Goal: Task Accomplishment & Management: Complete application form

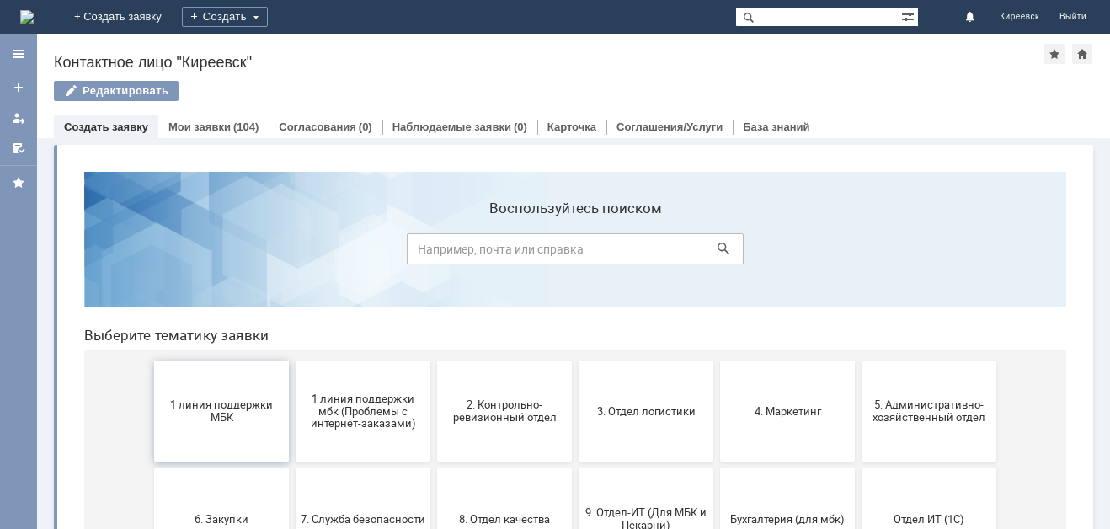
click at [253, 420] on span "1 линия поддержки МБК" at bounding box center [221, 410] width 125 height 25
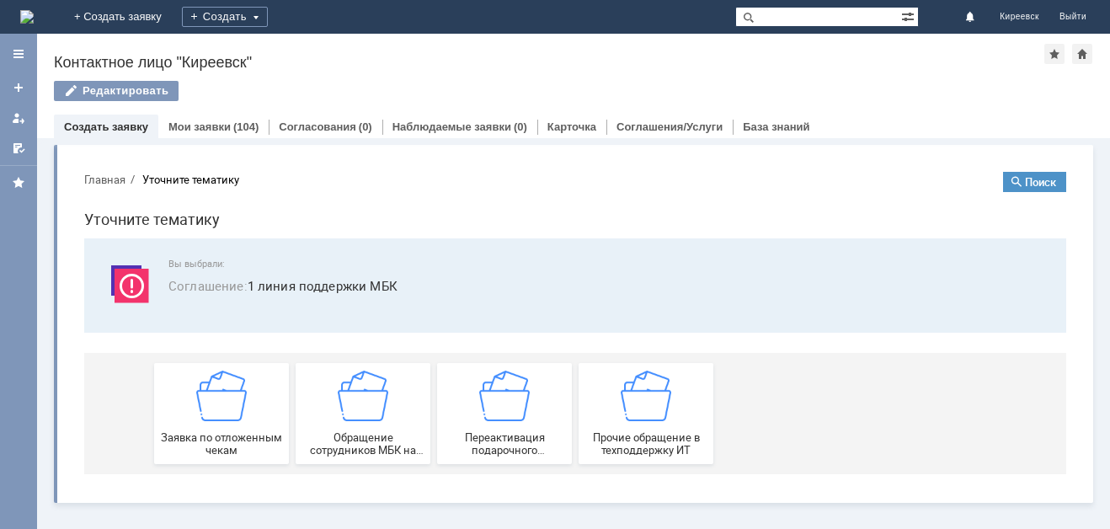
click at [253, 420] on div "Заявка по отложенным чекам" at bounding box center [221, 414] width 125 height 86
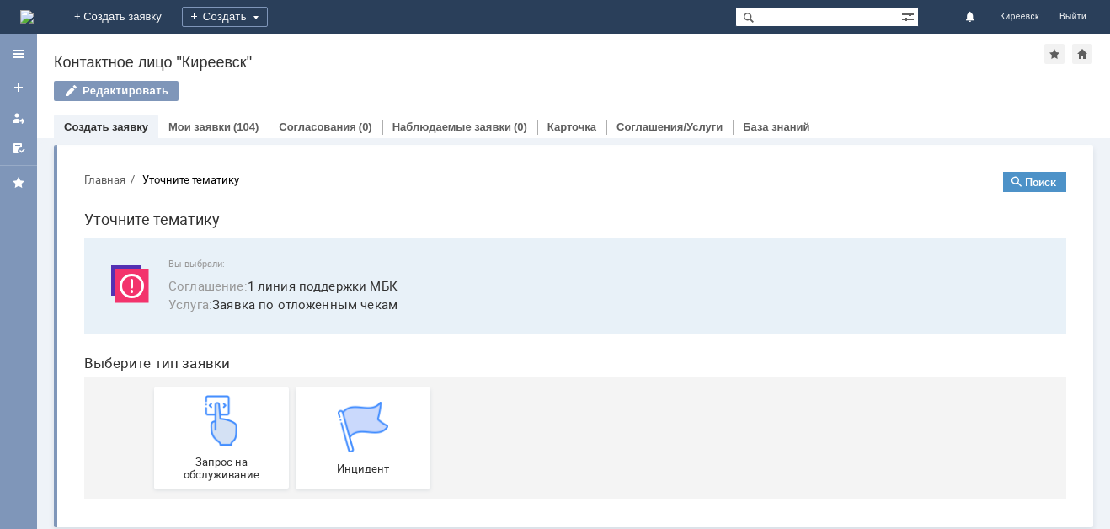
click at [253, 420] on div "Запрос на обслуживание" at bounding box center [221, 438] width 125 height 86
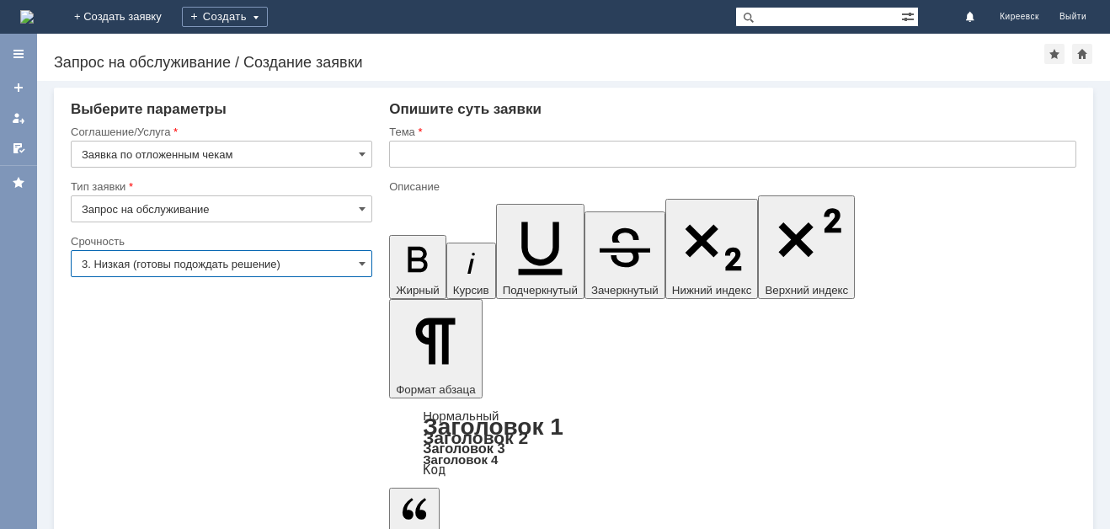
click at [200, 272] on input "3. Низкая (готовы подождать решение)" at bounding box center [221, 263] width 301 height 27
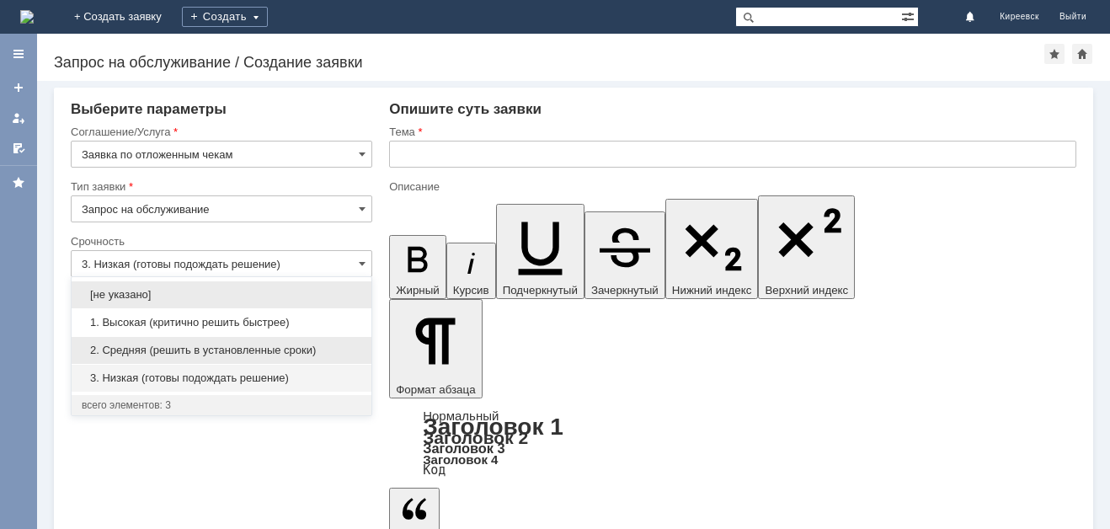
click at [209, 345] on span "2. Средняя (решить в установленные сроки)" at bounding box center [222, 350] width 280 height 13
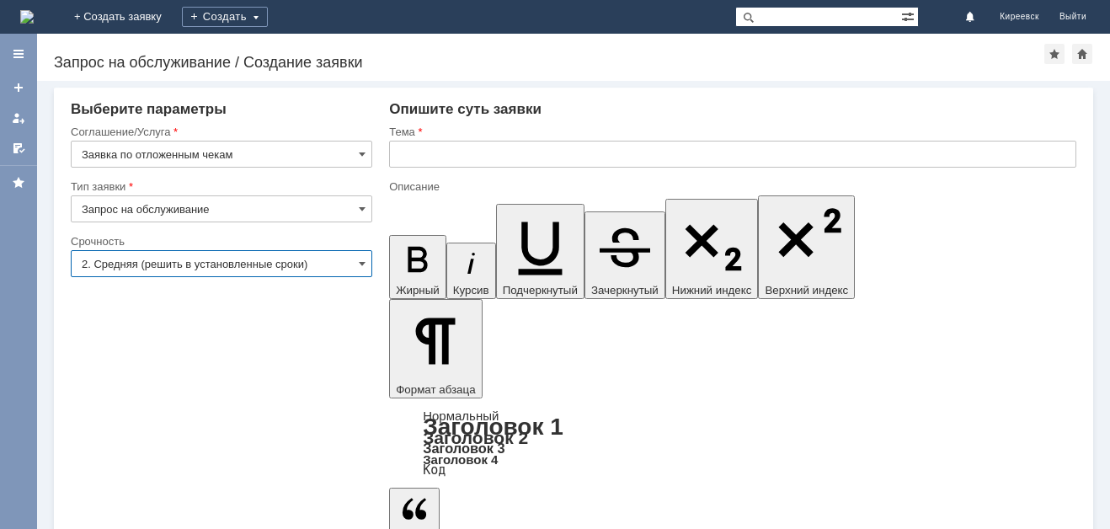
type input "2. Средняя (решить в установленные сроки)"
click at [457, 157] on input "text" at bounding box center [732, 154] width 687 height 27
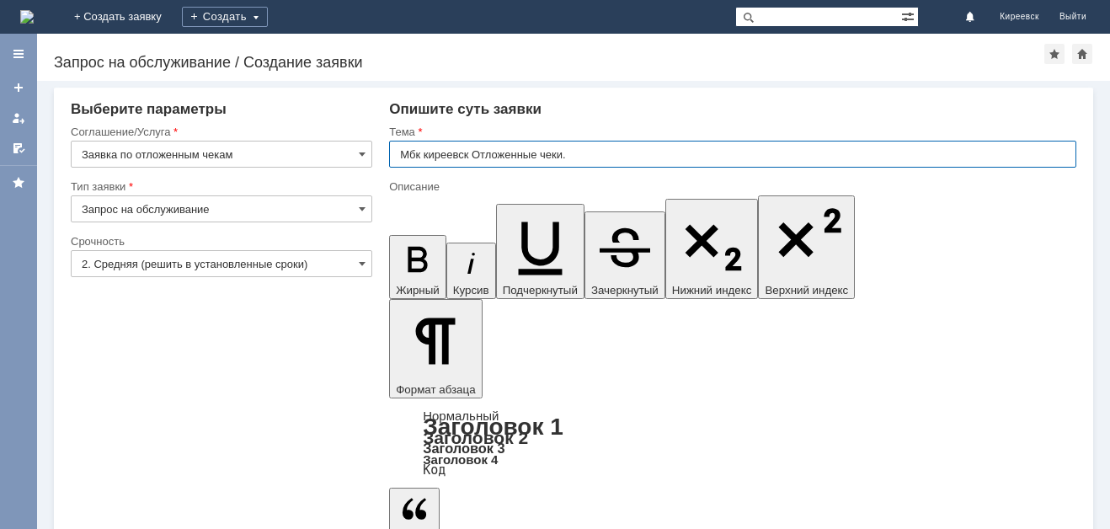
type input "Мбк киреевск Отложенные чеки."
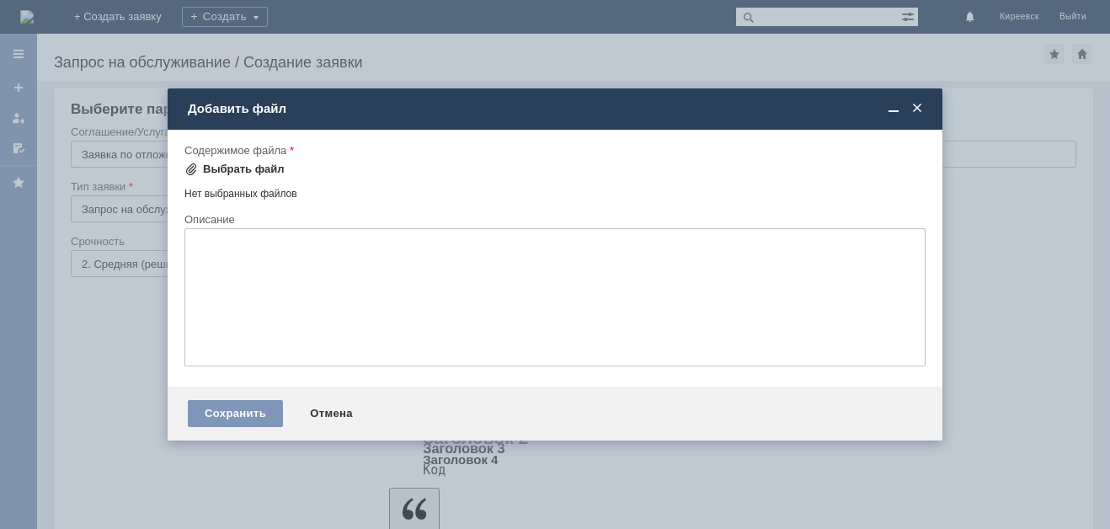
click at [251, 161] on div "Выбрать файл" at bounding box center [234, 169] width 100 height 20
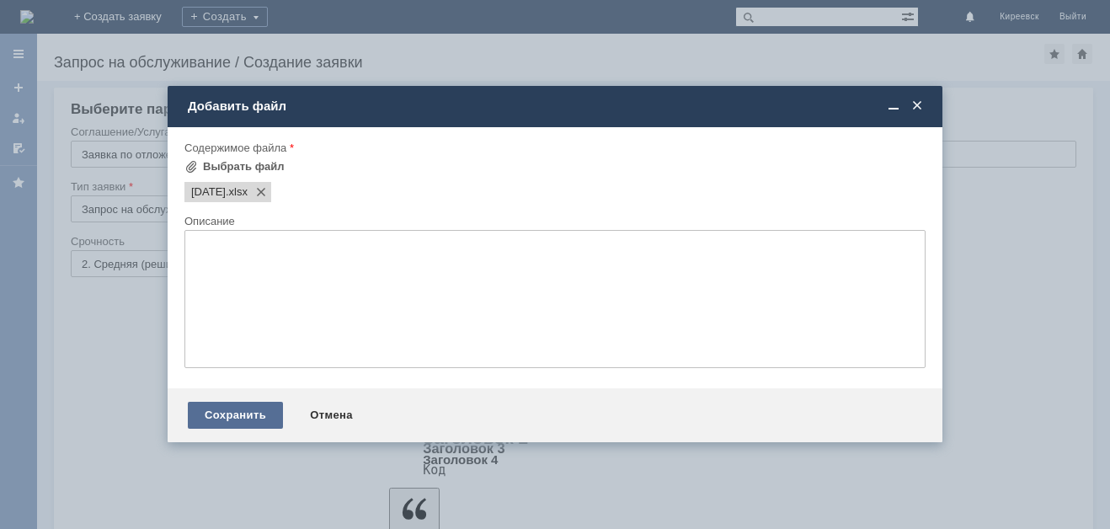
click at [260, 409] on div "Сохранить" at bounding box center [235, 415] width 95 height 27
